Goal: Information Seeking & Learning: Learn about a topic

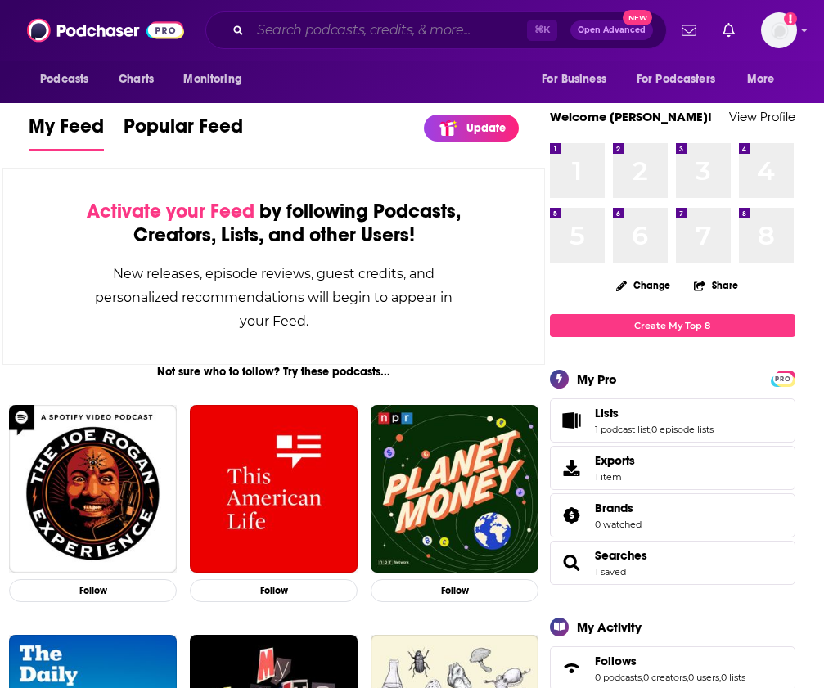
click at [353, 31] on input "Search podcasts, credits, & more..." at bounding box center [388, 30] width 277 height 26
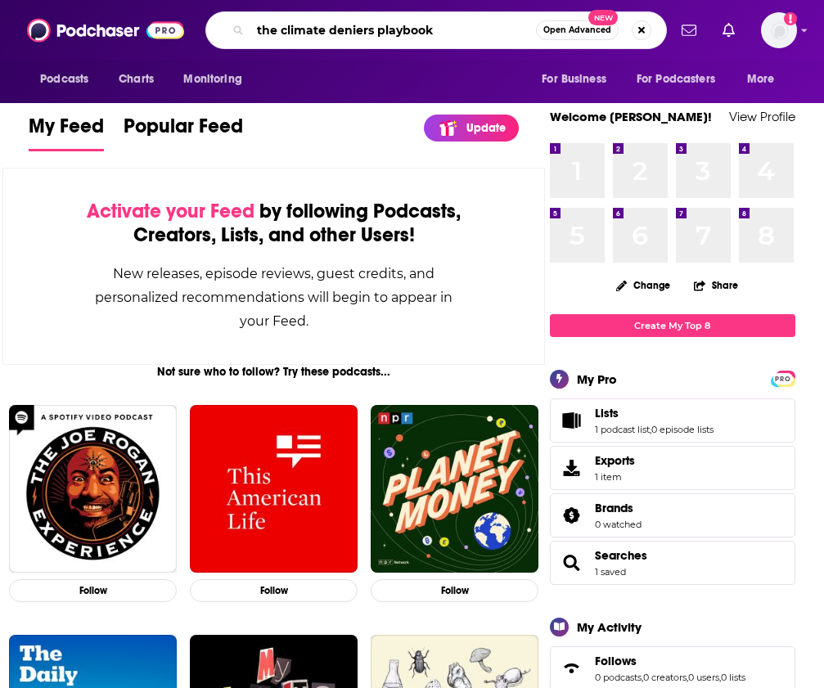
type input "the climate deniers playbook"
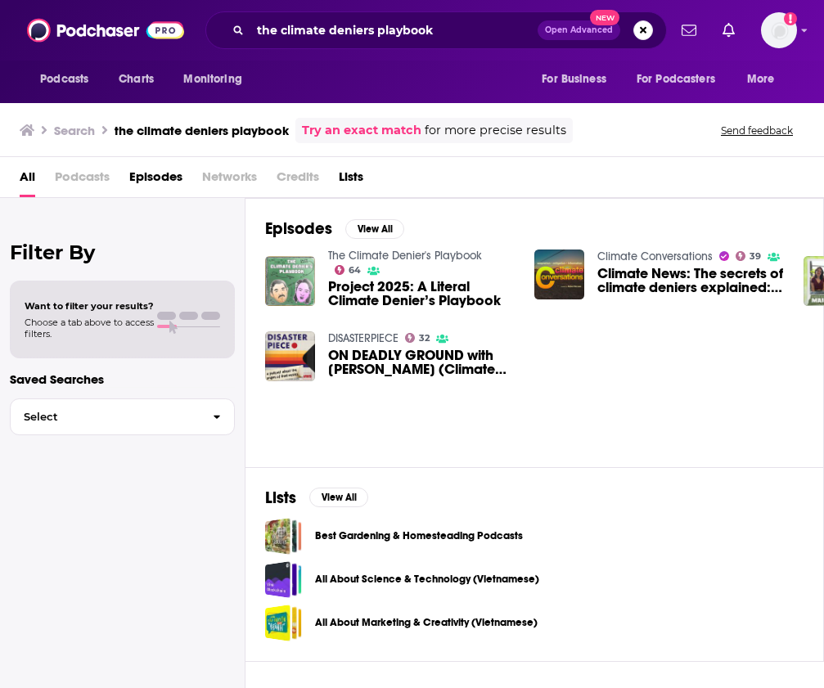
click at [282, 277] on img "Project 2025: A Literal Climate Denier’s Playbook" at bounding box center [290, 281] width 50 height 50
click at [96, 177] on span "Podcasts" at bounding box center [82, 181] width 55 height 34
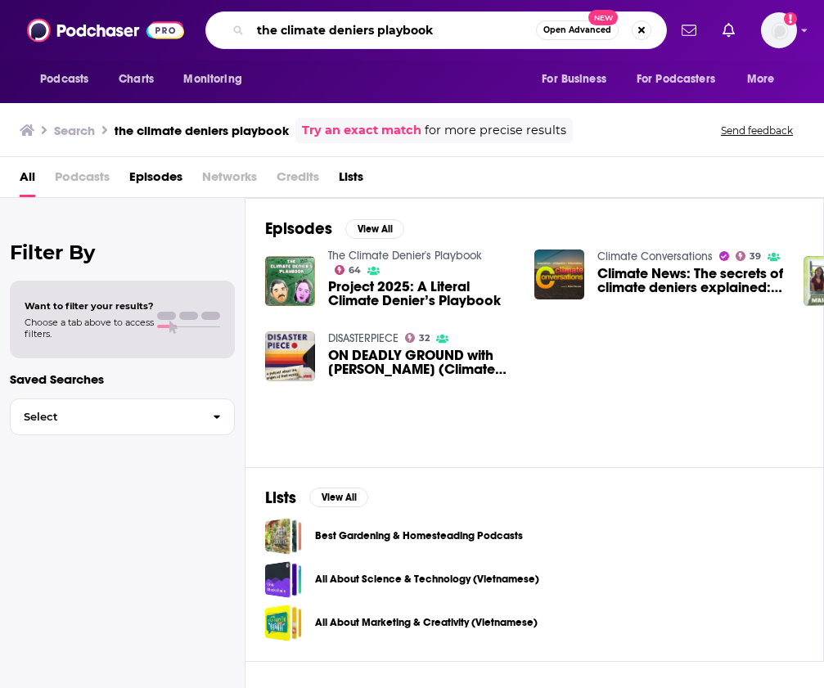
click at [371, 27] on input "the climate deniers playbook" at bounding box center [393, 30] width 286 height 26
click at [445, 29] on input "the climate [PERSON_NAME]'s playbook" at bounding box center [393, 30] width 286 height 26
type input "the climate [PERSON_NAME]'s playbook"
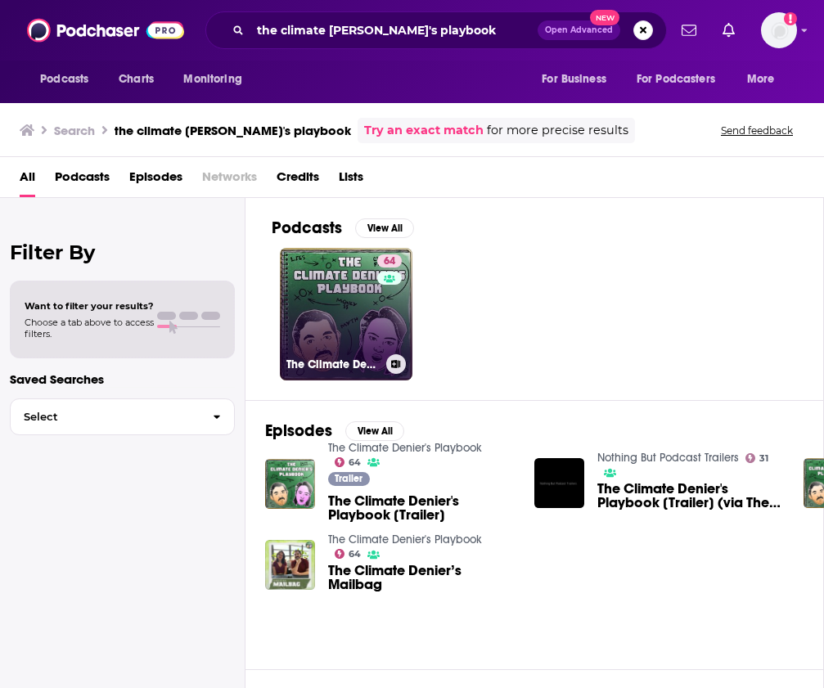
click at [361, 278] on link "64 The Climate Denier's Playbook" at bounding box center [346, 314] width 133 height 133
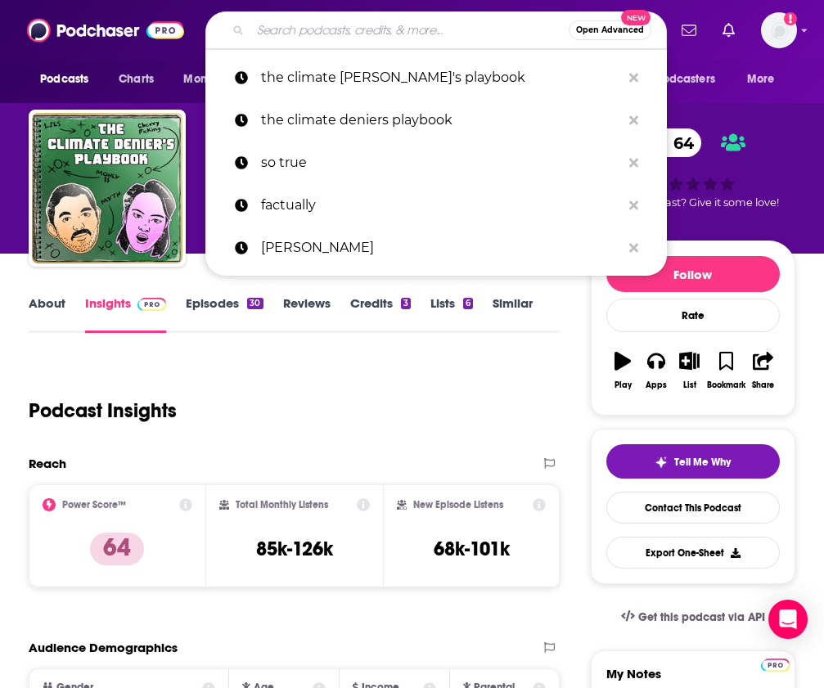
click at [355, 28] on input "Search podcasts, credits, & more..." at bounding box center [409, 30] width 318 height 26
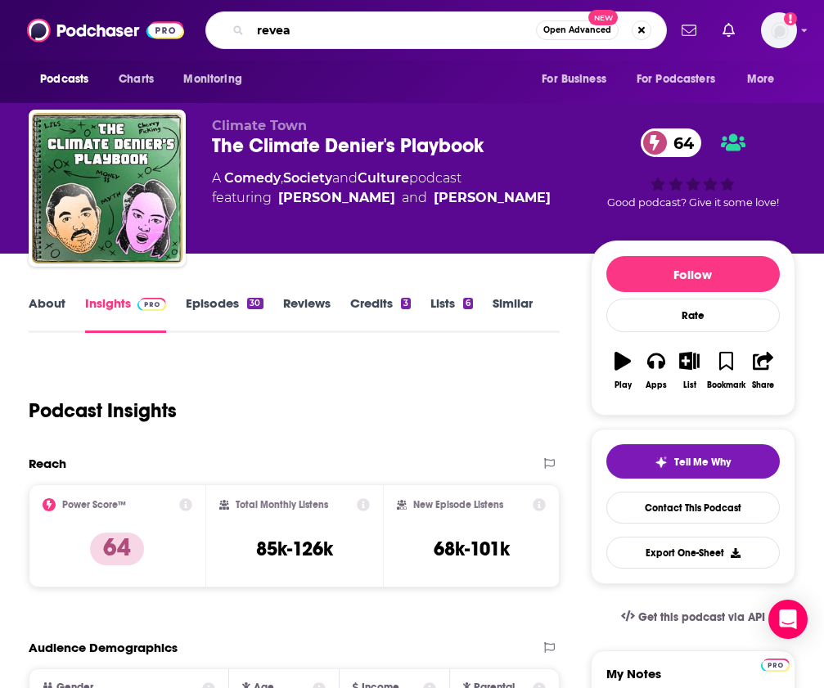
type input "reveal"
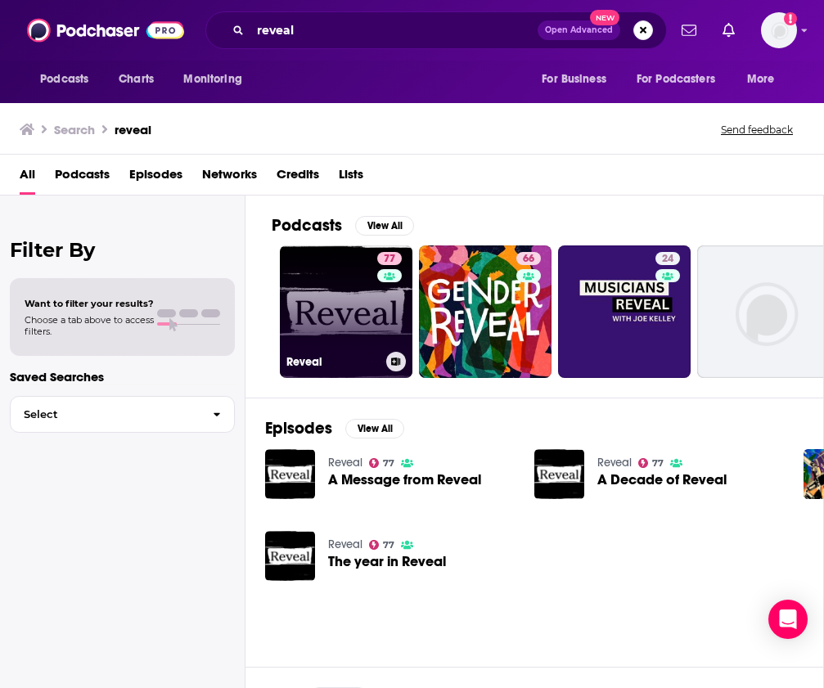
click at [336, 294] on link "77 Reveal" at bounding box center [346, 311] width 133 height 133
